Goal: Information Seeking & Learning: Learn about a topic

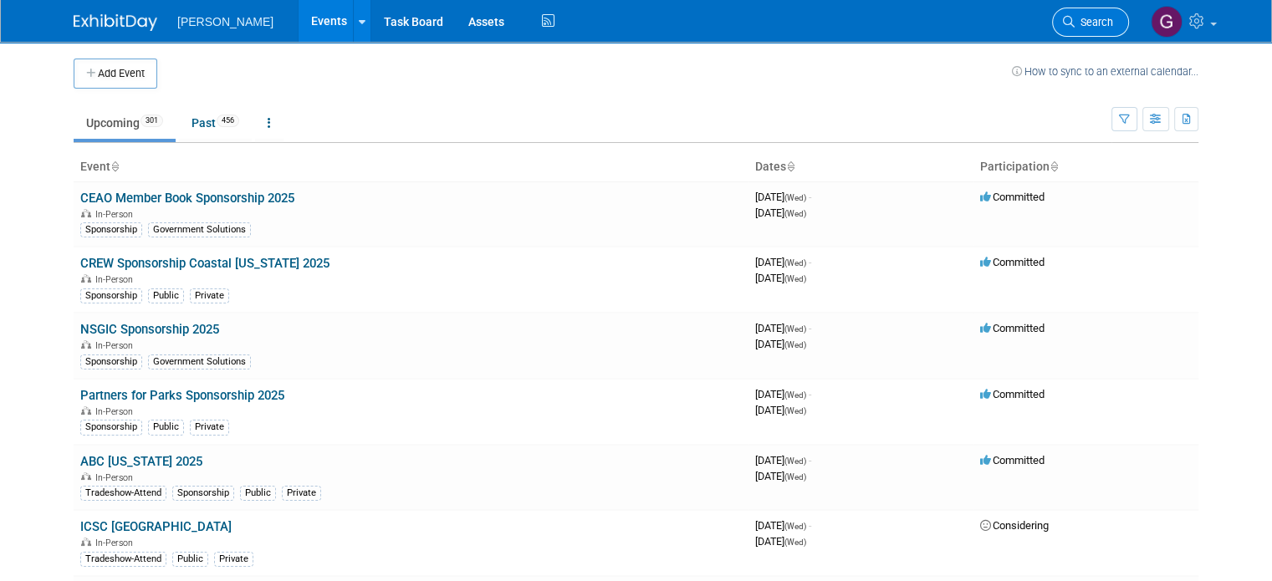
click at [1104, 24] on span "Search" at bounding box center [1093, 22] width 38 height 13
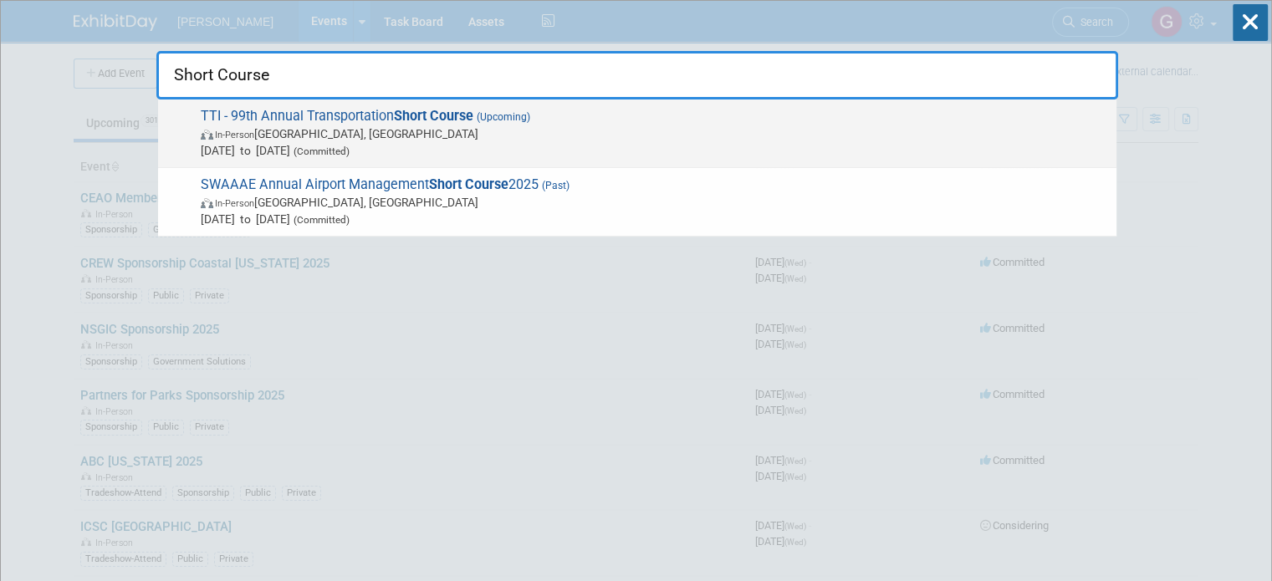
type input "Short Course"
click at [503, 121] on span "(Upcoming)" at bounding box center [501, 117] width 57 height 12
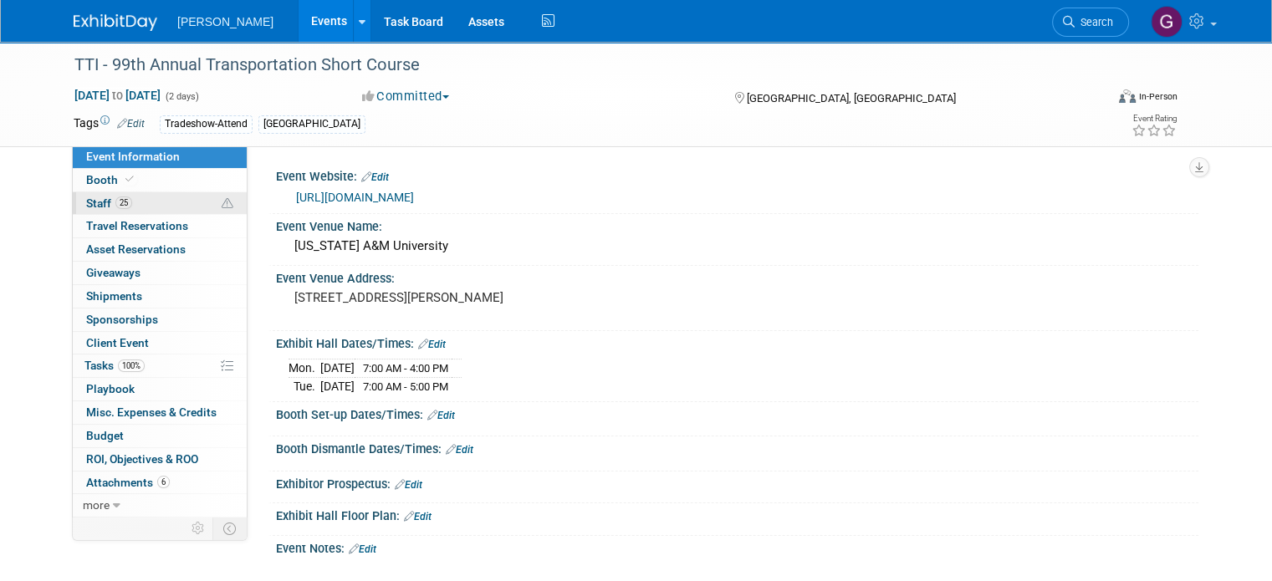
click at [142, 195] on link "25 Staff 25" at bounding box center [160, 203] width 174 height 23
